Goal: Use online tool/utility: Utilize a website feature to perform a specific function

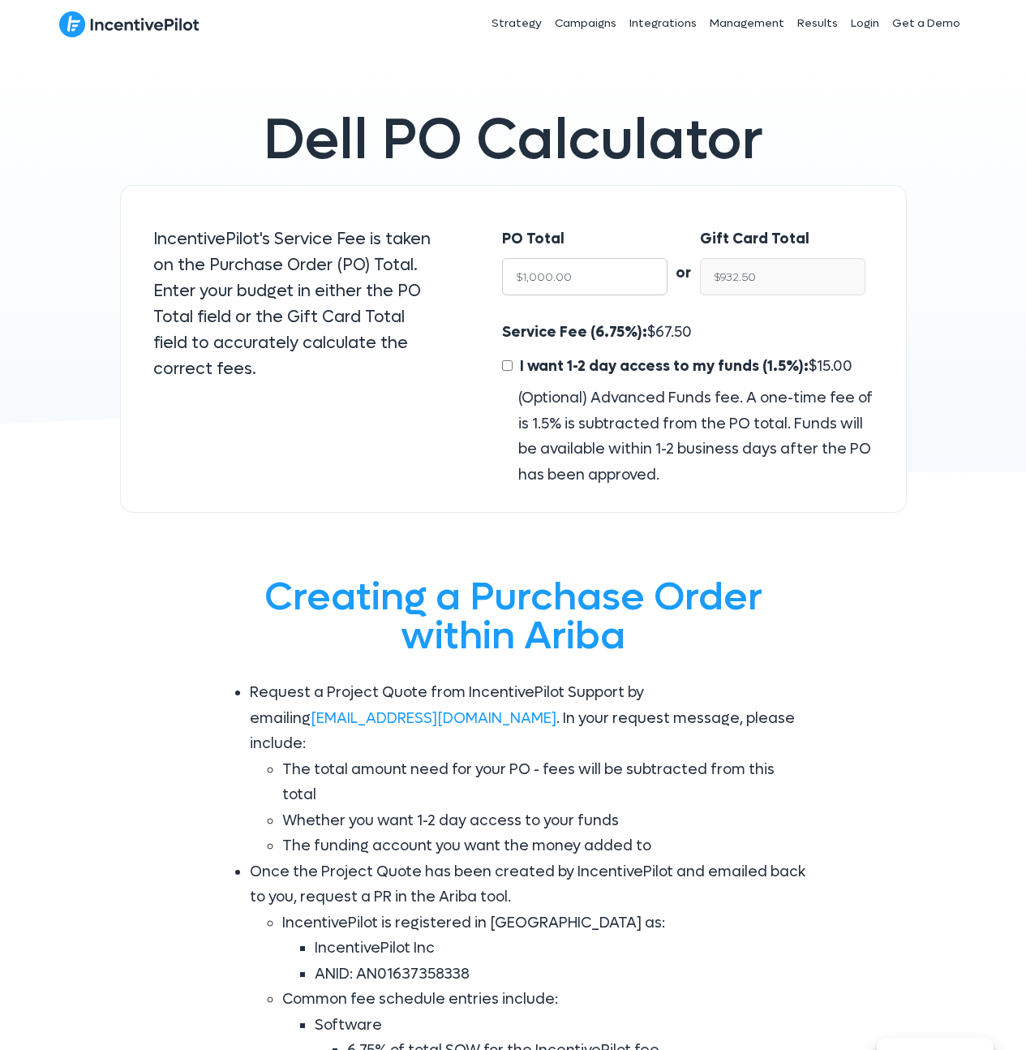
click at [586, 271] on input "$1,000.00" at bounding box center [584, 276] width 165 height 37
type input "$15"
type input "$13.99"
type input "$150"
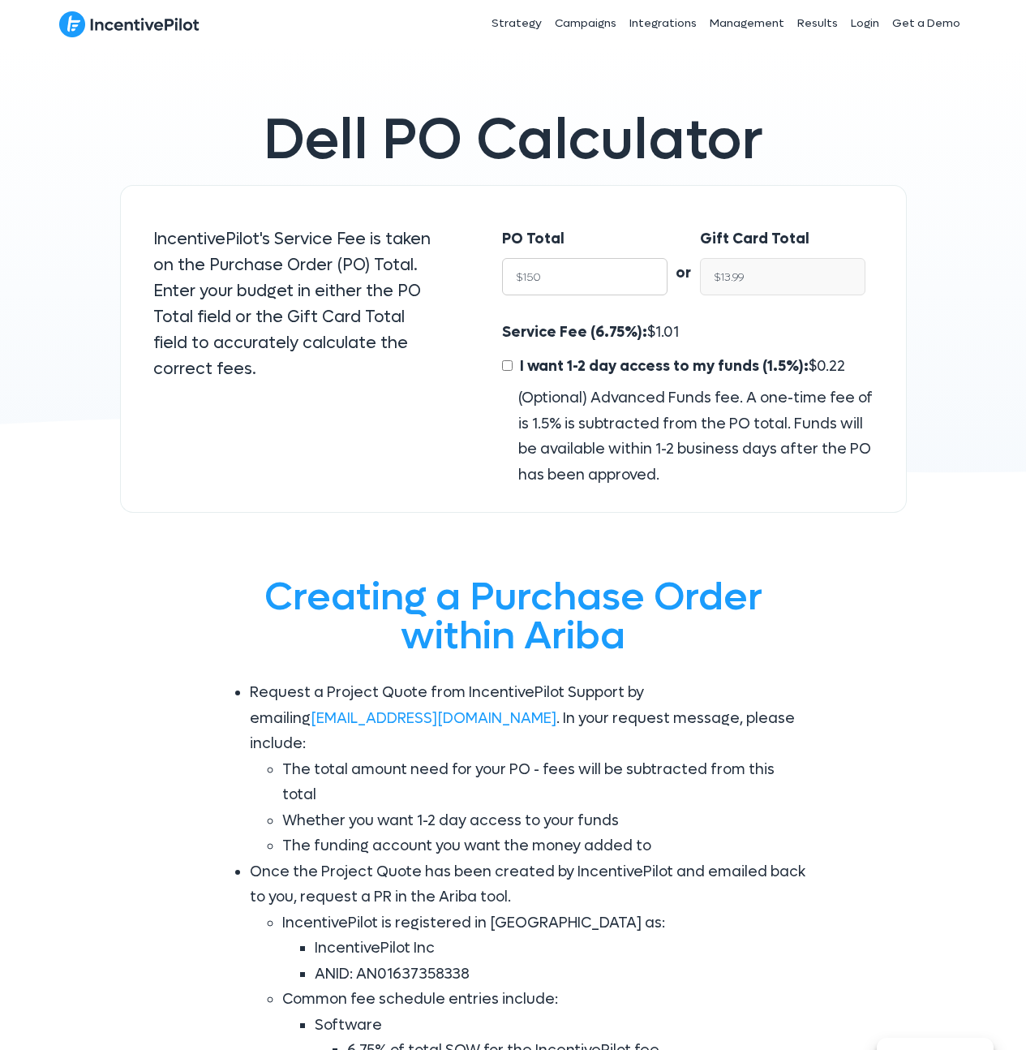
type input "$139.87"
type input "$1500"
type input "$1,398.75"
type input "$15000"
type input "$13,987.50"
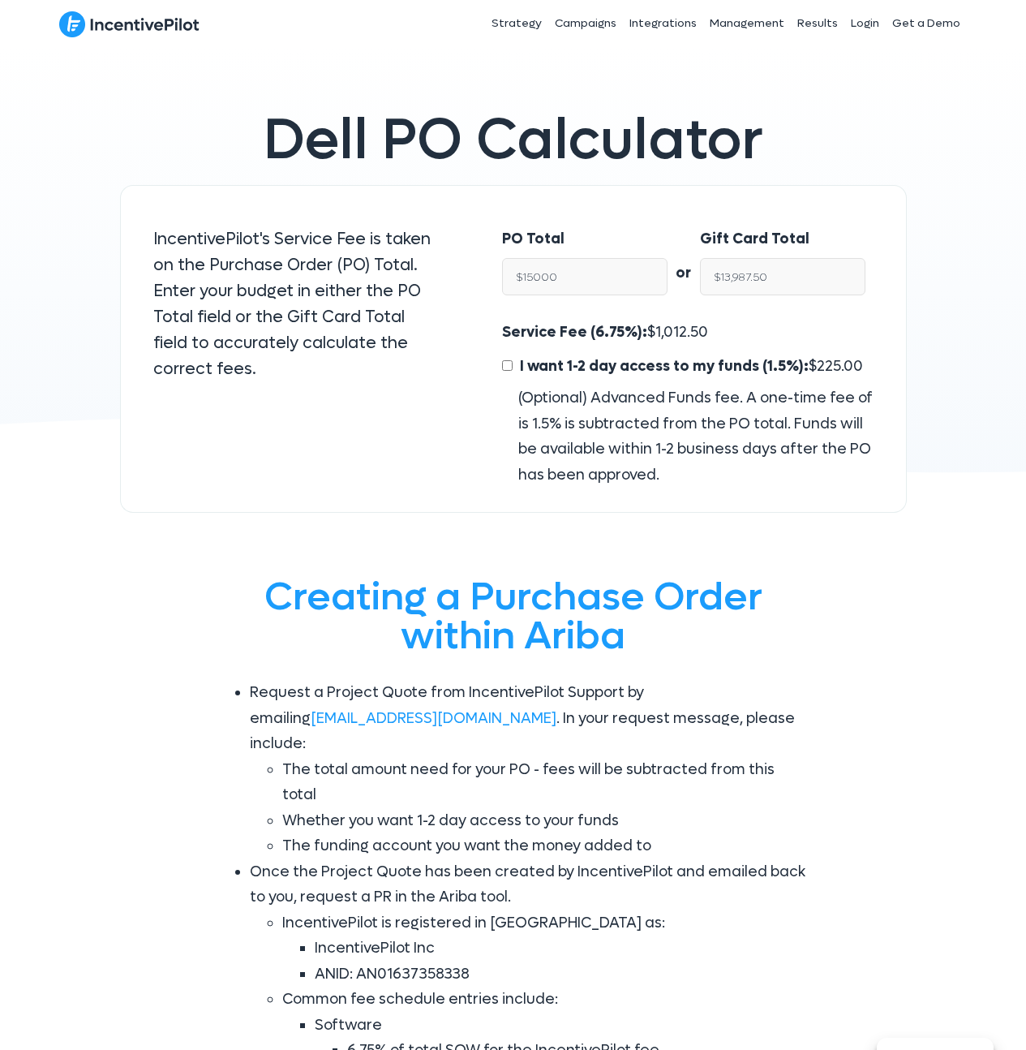
click at [630, 220] on div "PO Total $15000" at bounding box center [577, 265] width 182 height 110
drag, startPoint x: 586, startPoint y: 282, endPoint x: 525, endPoint y: 279, distance: 61.7
click at [525, 279] on input "$15000" at bounding box center [584, 276] width 165 height 37
type input "$125"
type input "$116.56"
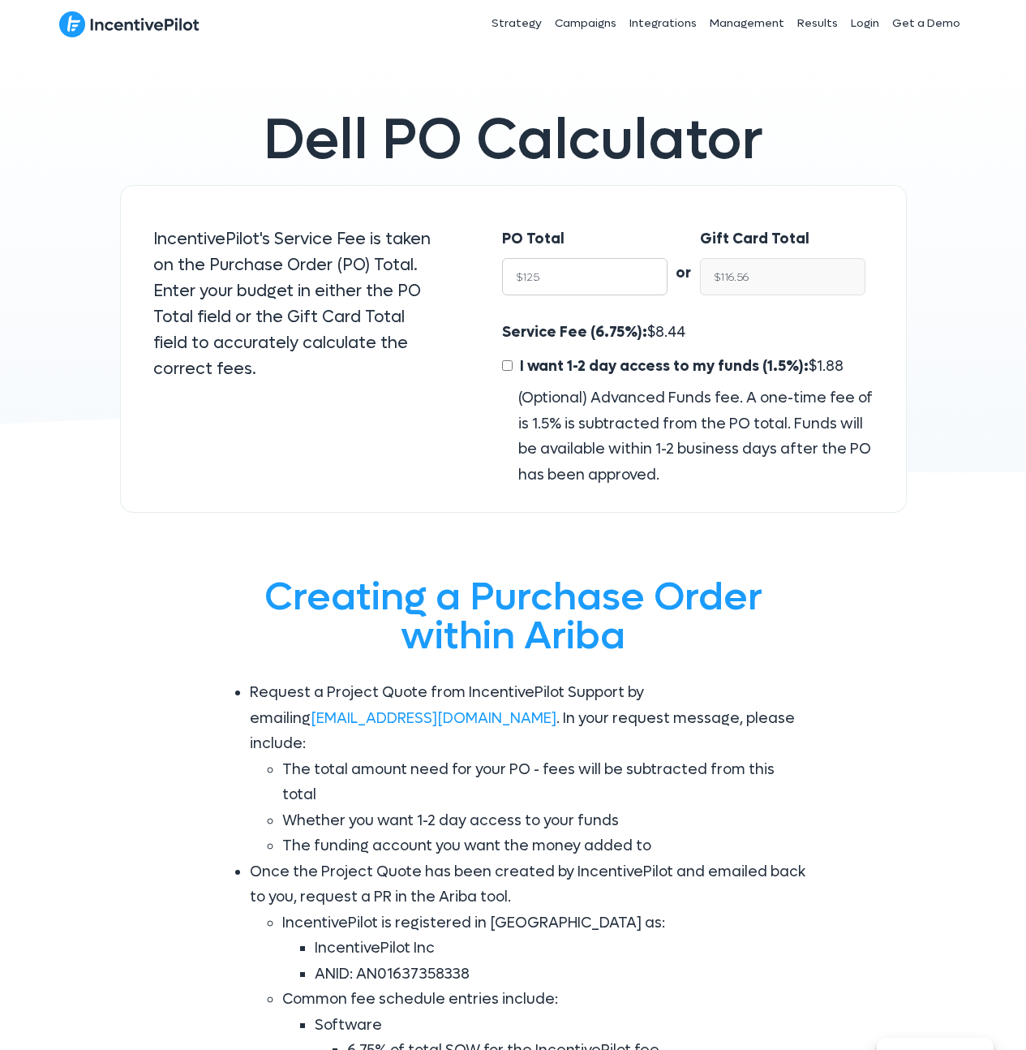
type input "$1250"
type input "$1,165.62"
click at [700, 338] on div "Service Fee (6.75%): $ 84.38 I want 1-2 day access to my funds (1.5%): $ 18.75 …" at bounding box center [687, 404] width 371 height 168
click at [719, 342] on div "Service Fee (6.75%): $ 84.38 I want 1-2 day access to my funds (1.5%): $ 18.75 …" at bounding box center [687, 404] width 371 height 168
click at [560, 270] on input "$1250" at bounding box center [584, 276] width 165 height 37
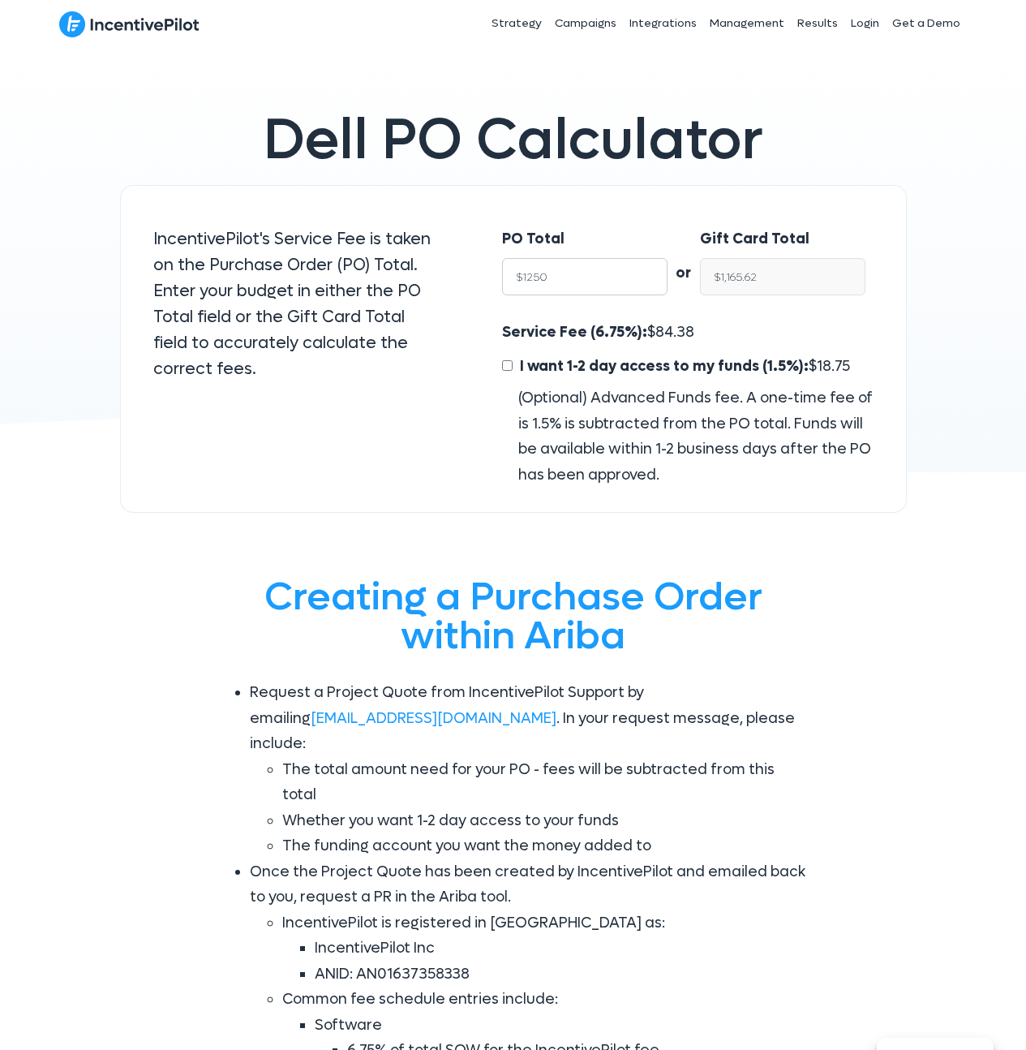
type input "$12500"
type input "$11,656.25"
click at [788, 290] on input "$11,656.25" at bounding box center [782, 276] width 165 height 37
click at [788, 286] on input "$11,656.25" at bounding box center [782, 276] width 165 height 37
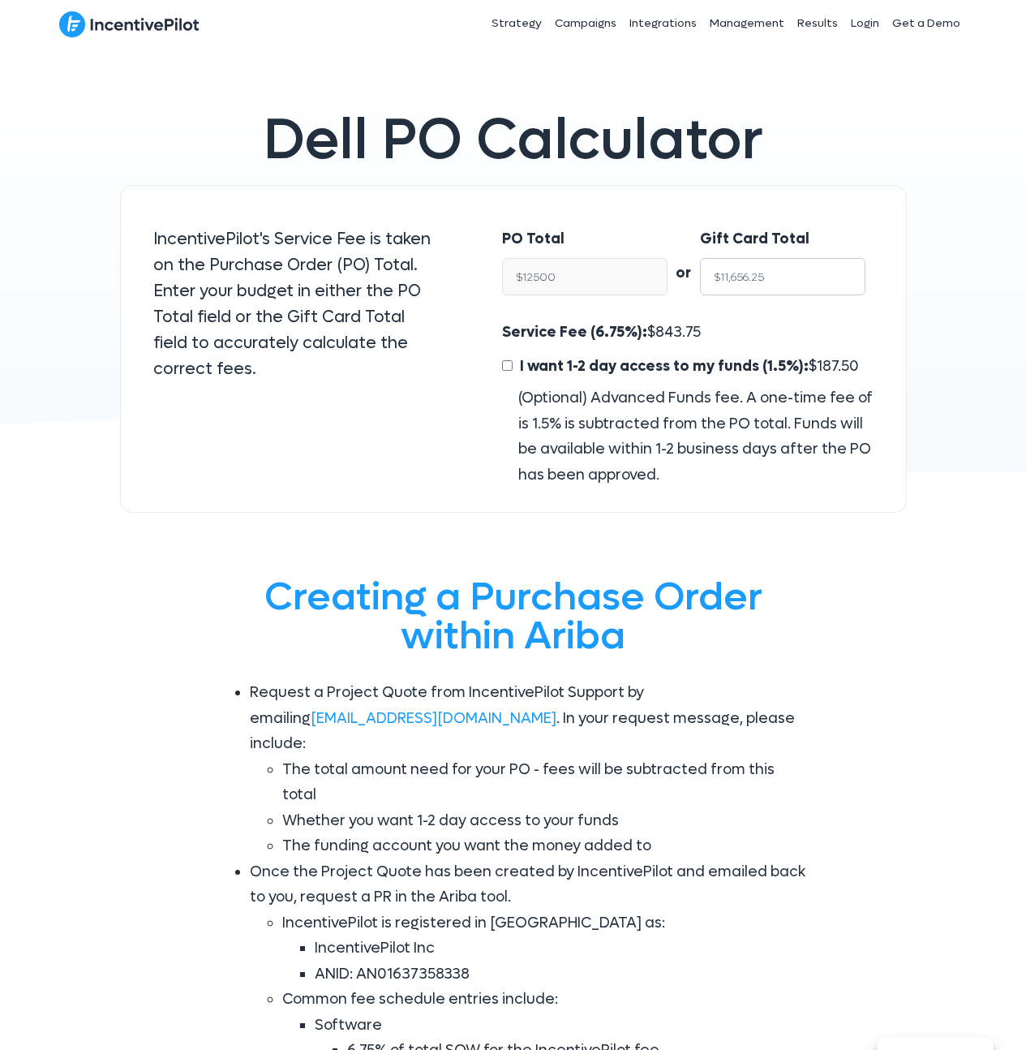
type input "$12,500.00"
click at [672, 335] on span "843.75" at bounding box center [677, 332] width 45 height 19
copy span "843.75"
click at [575, 283] on input "$1,000.00" at bounding box center [584, 276] width 165 height 37
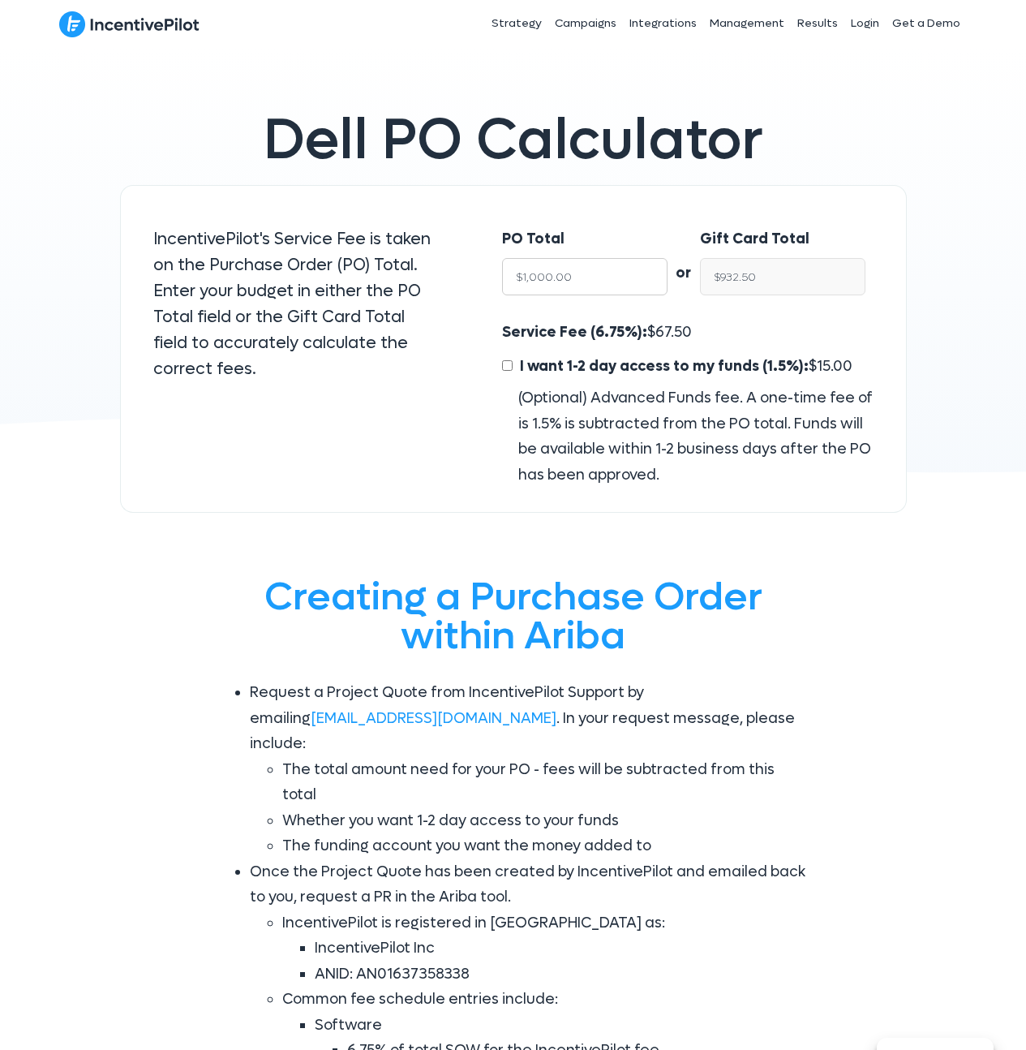
click at [575, 283] on input "$1,000.00" at bounding box center [584, 276] width 165 height 37
paste input "4,27"
type input "$4,270"
type input "$3,981.77"
click at [577, 174] on span "Dell PO Calculator" at bounding box center [514, 140] width 500 height 74
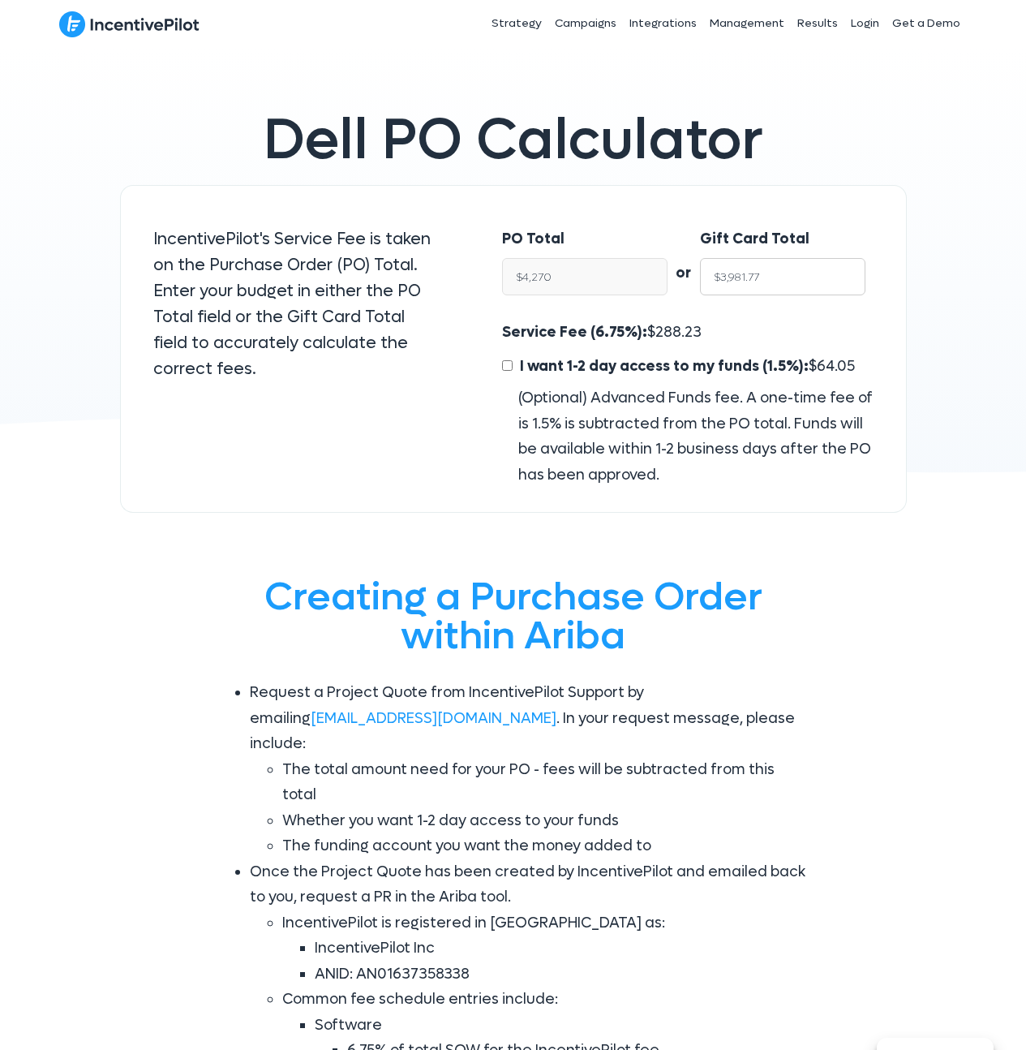
click at [788, 273] on input "$3,981.77" at bounding box center [782, 276] width 165 height 37
click at [677, 337] on span "288.22" at bounding box center [677, 332] width 45 height 19
click at [677, 336] on span "288.22" at bounding box center [677, 332] width 45 height 19
copy span "288.22"
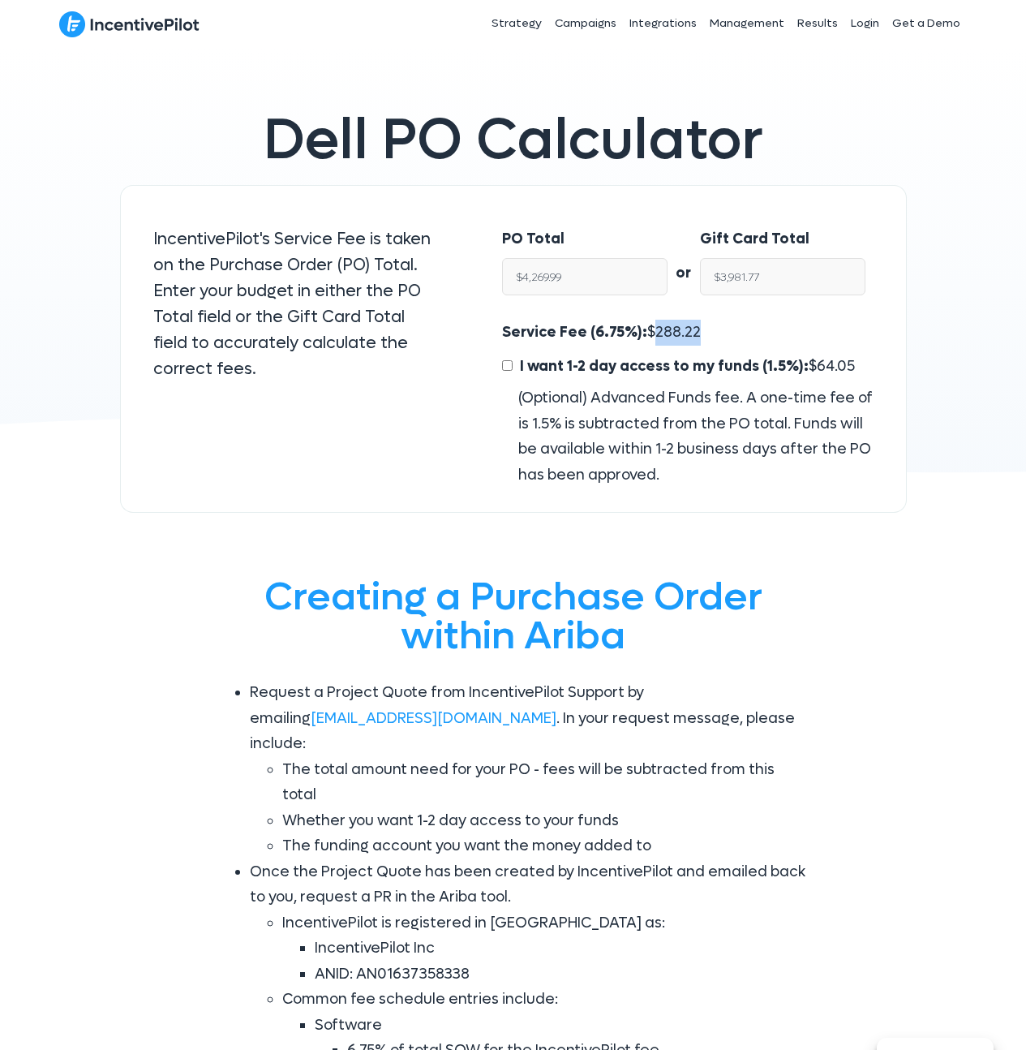
click at [710, 325] on div "Service Fee (6.75%): $ 288.22 I want 1-2 day access to my funds (1.5%): $ 64.05…" at bounding box center [687, 404] width 371 height 168
click at [598, 282] on input "$4,269.99" at bounding box center [584, 276] width 165 height 37
type input "$15"
type input "$13.99"
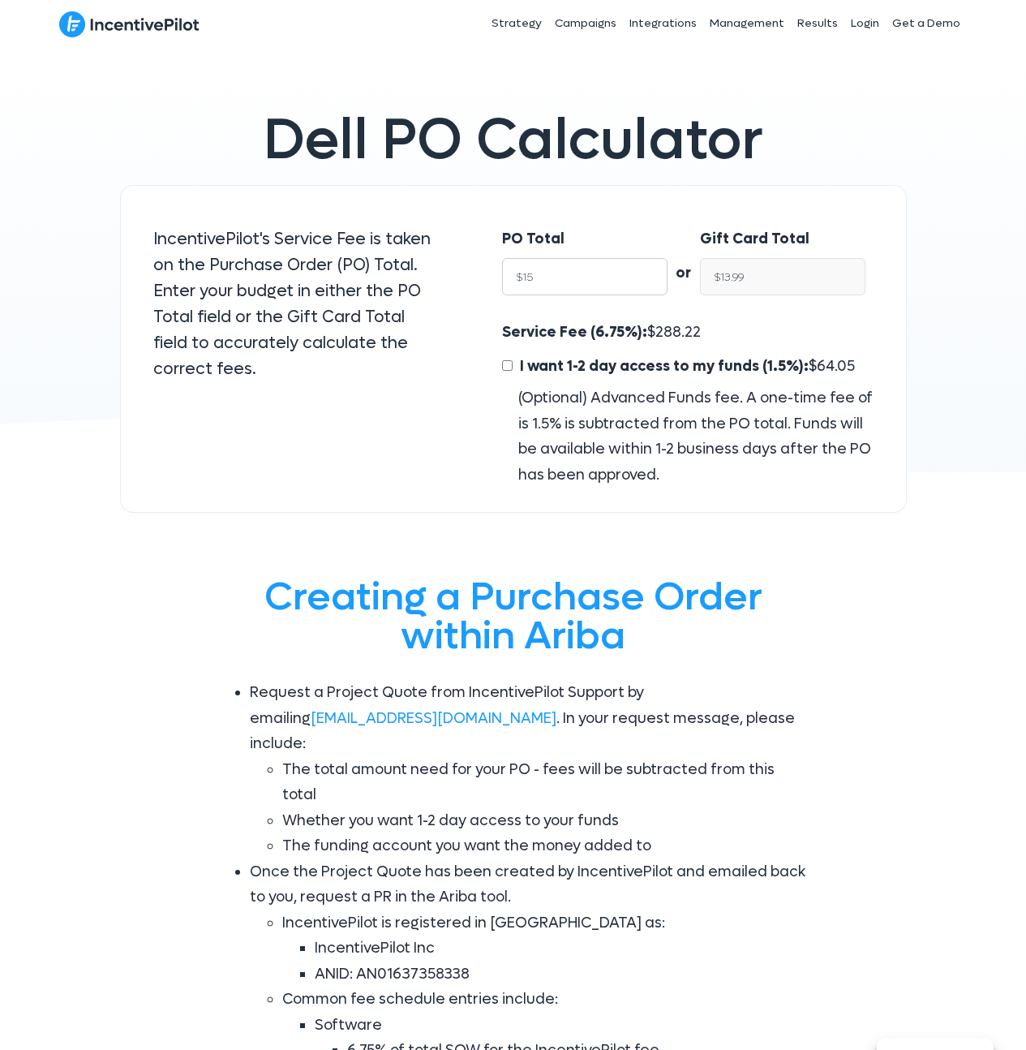
type input "$150"
type input "$139.87"
type input "$1500"
type input "$1,398.75"
type input "$15000"
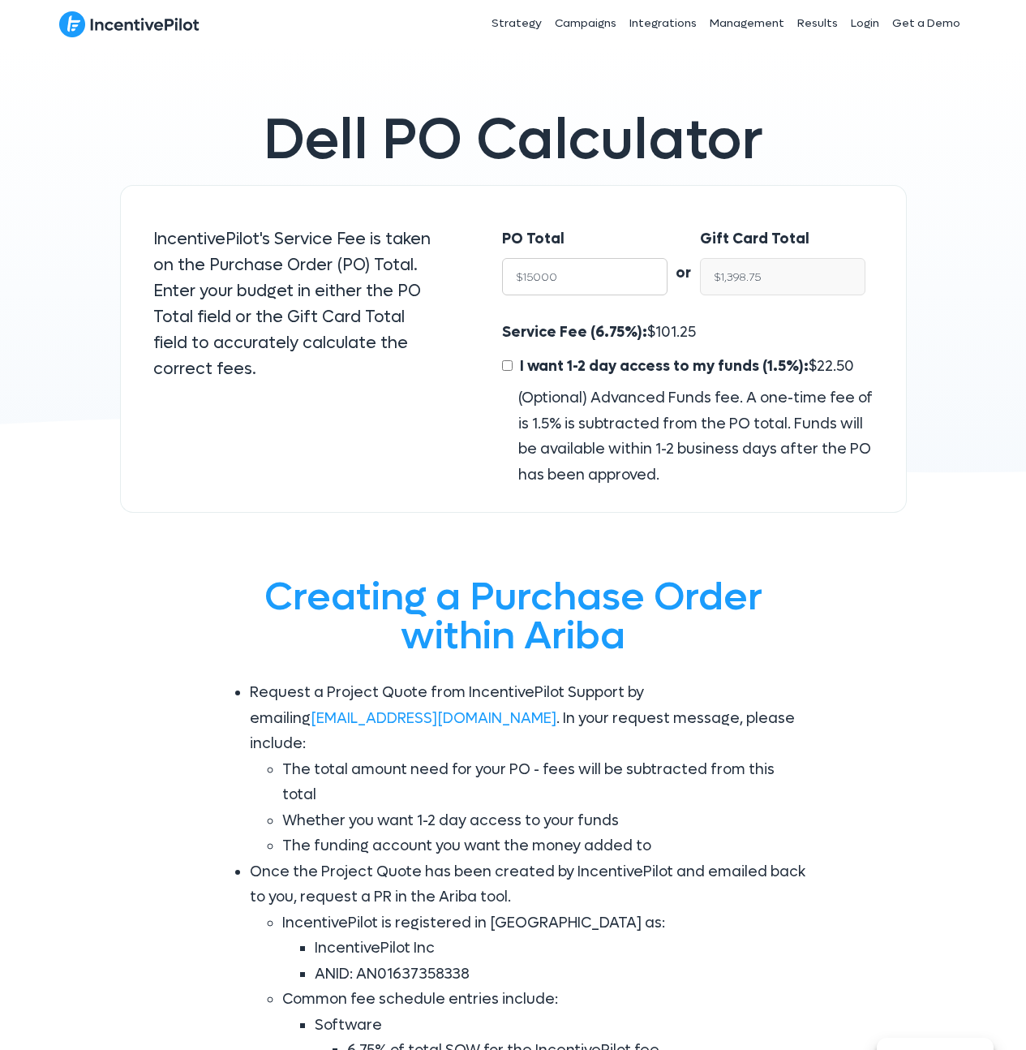
type input "$13,987.50"
click at [712, 280] on input "$13,987.50" at bounding box center [782, 276] width 165 height 37
click at [762, 272] on input "$13,987.50" at bounding box center [782, 276] width 165 height 37
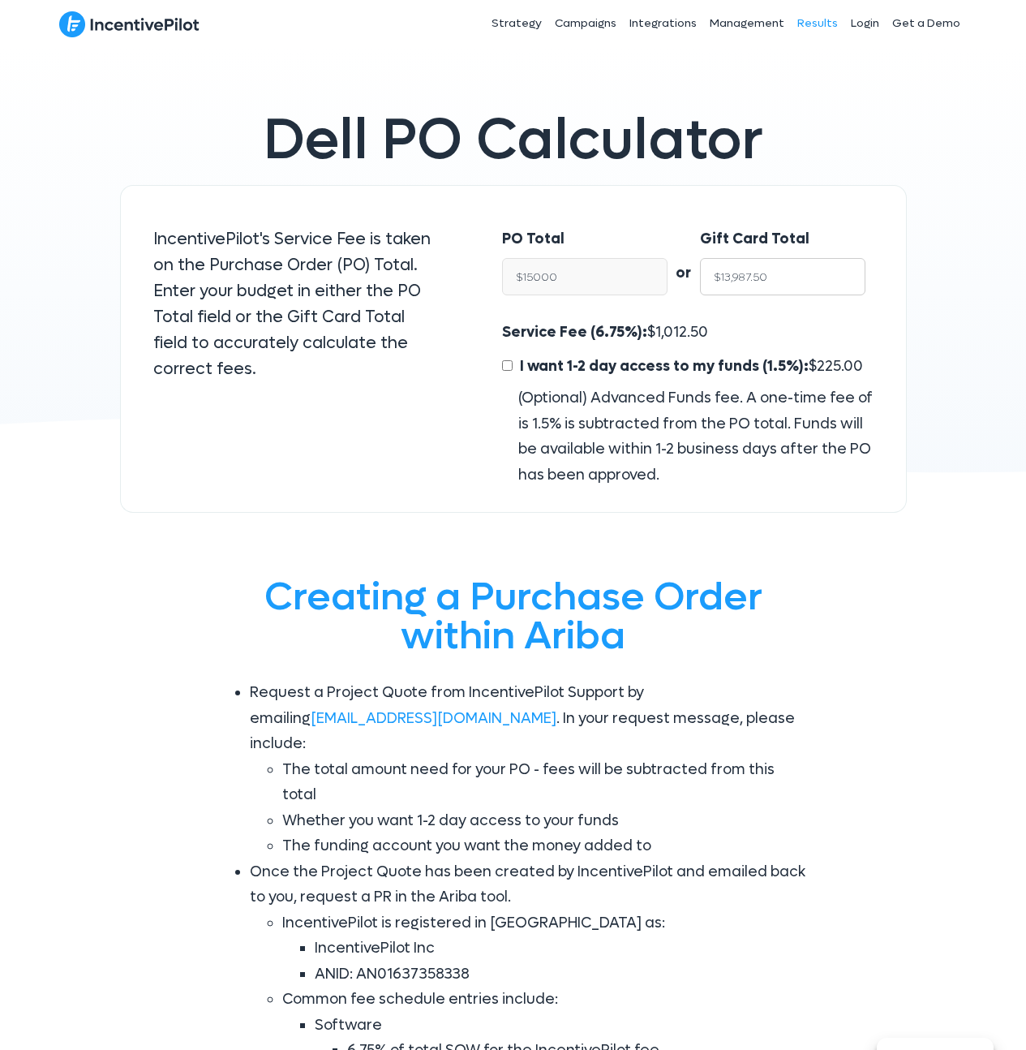
type input "$15,000.00"
click at [681, 329] on span "1,012.50" at bounding box center [681, 332] width 53 height 19
copy span "1,012.50"
